Goal: Navigation & Orientation: Find specific page/section

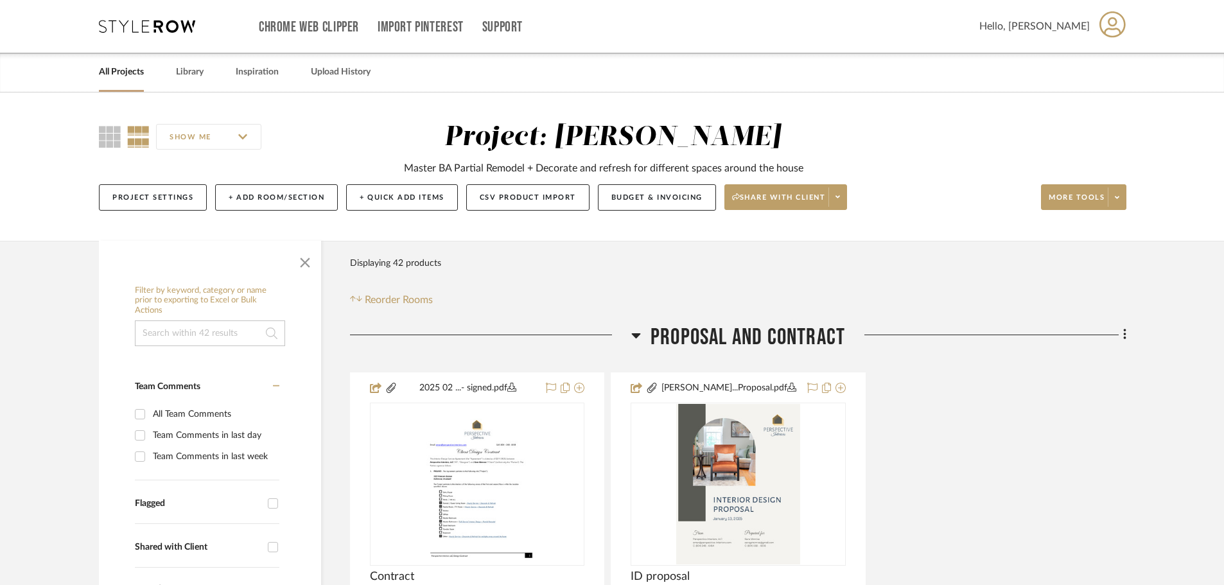
drag, startPoint x: 267, startPoint y: 468, endPoint x: 296, endPoint y: 168, distance: 301.4
click at [136, 67] on link "All Projects" at bounding box center [121, 72] width 45 height 17
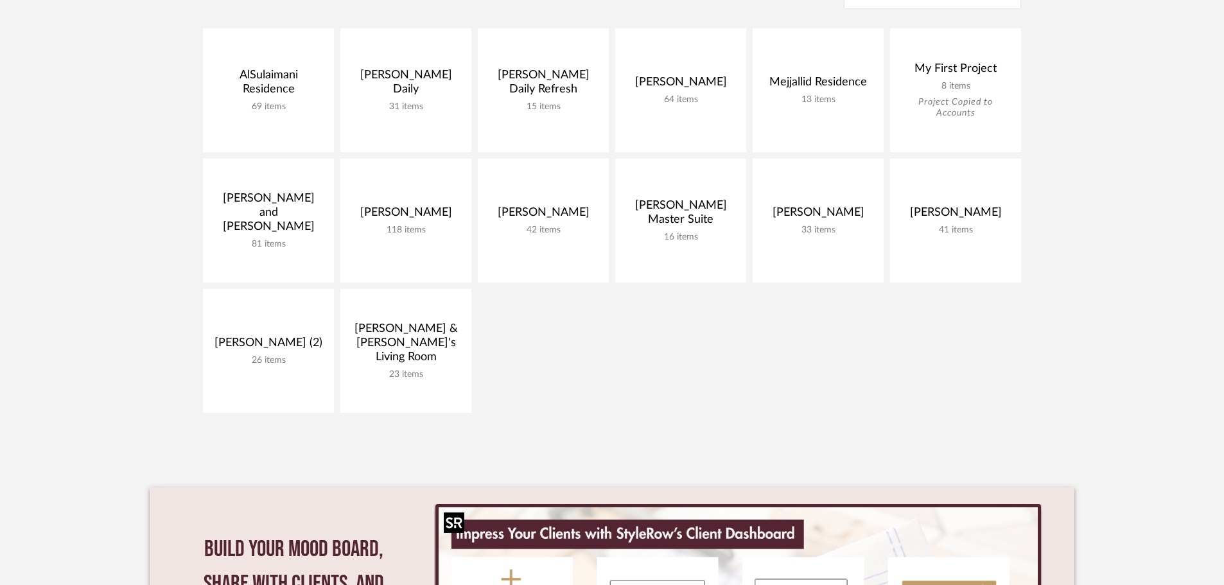
scroll to position [257, 0]
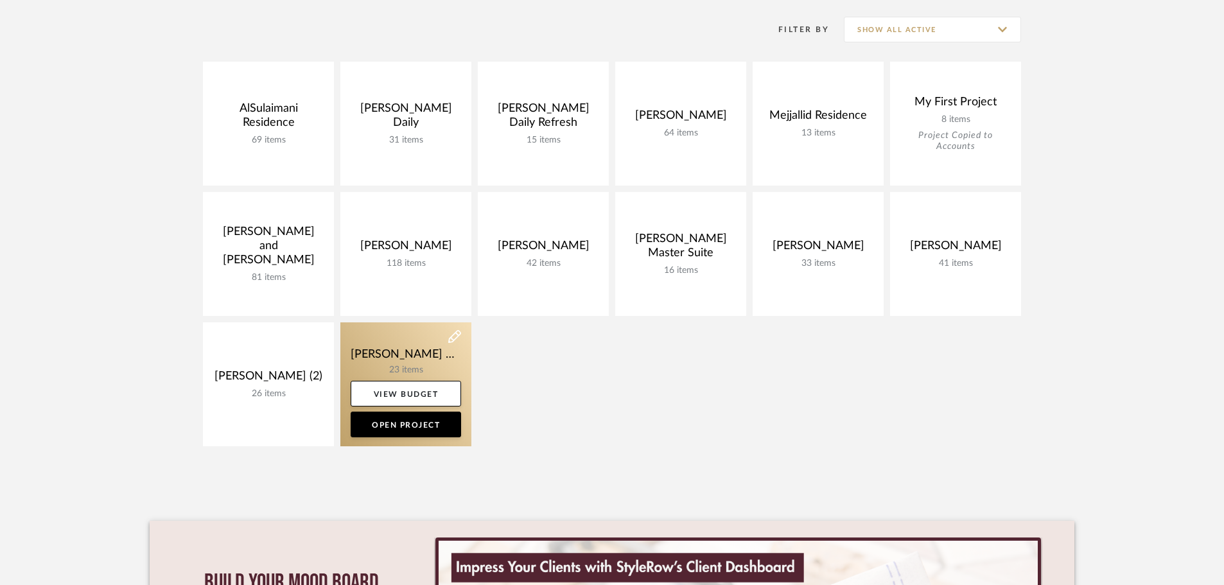
click at [400, 365] on link at bounding box center [405, 384] width 131 height 124
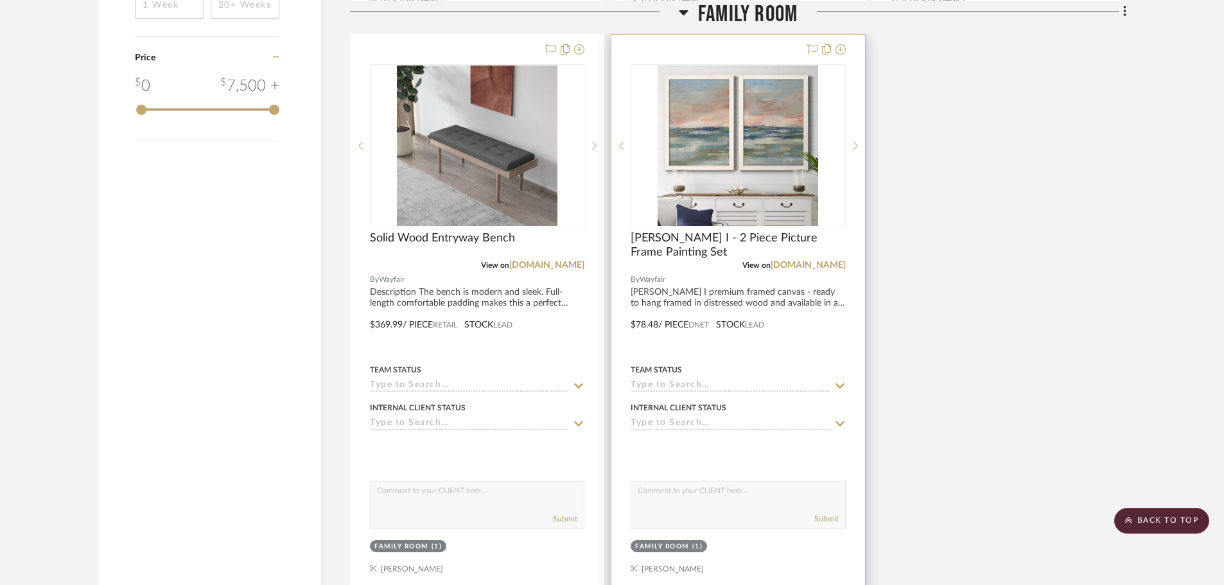
scroll to position [1626, 0]
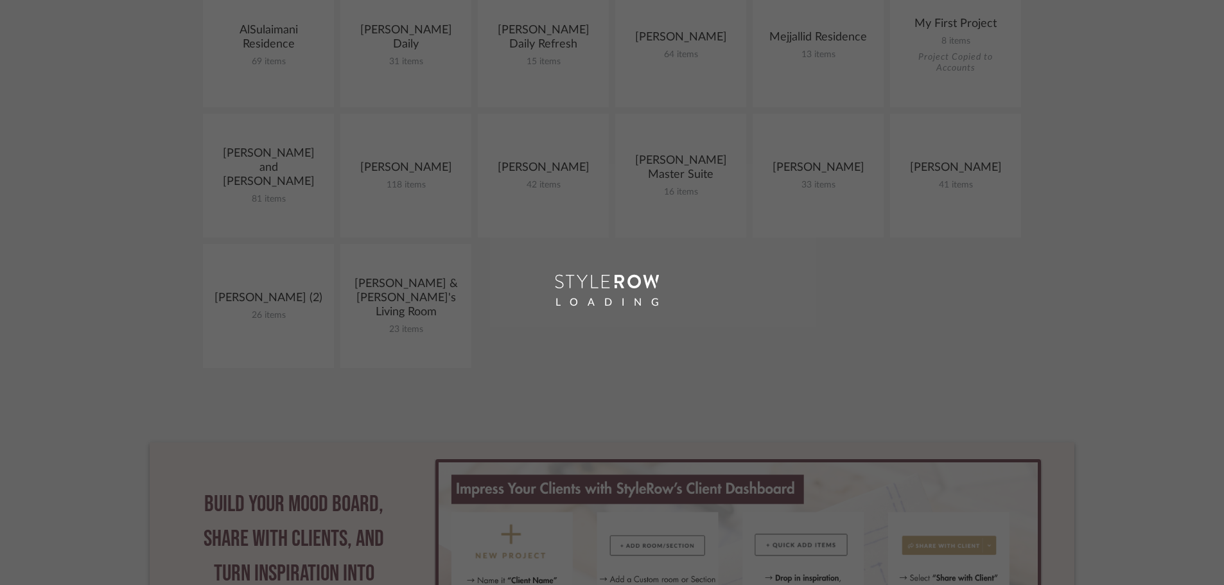
scroll to position [257, 0]
